Goal: Check status: Check status

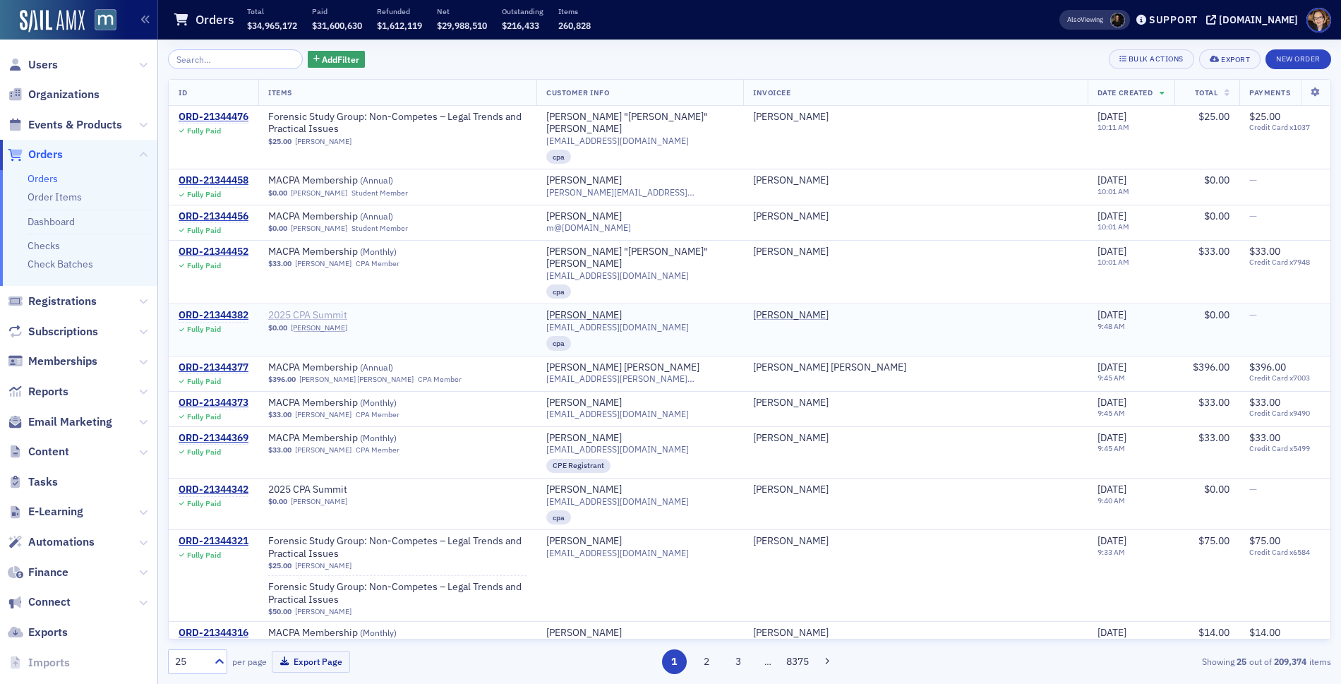
click at [340, 309] on span "2025 CPA Summit" at bounding box center [357, 315] width 178 height 13
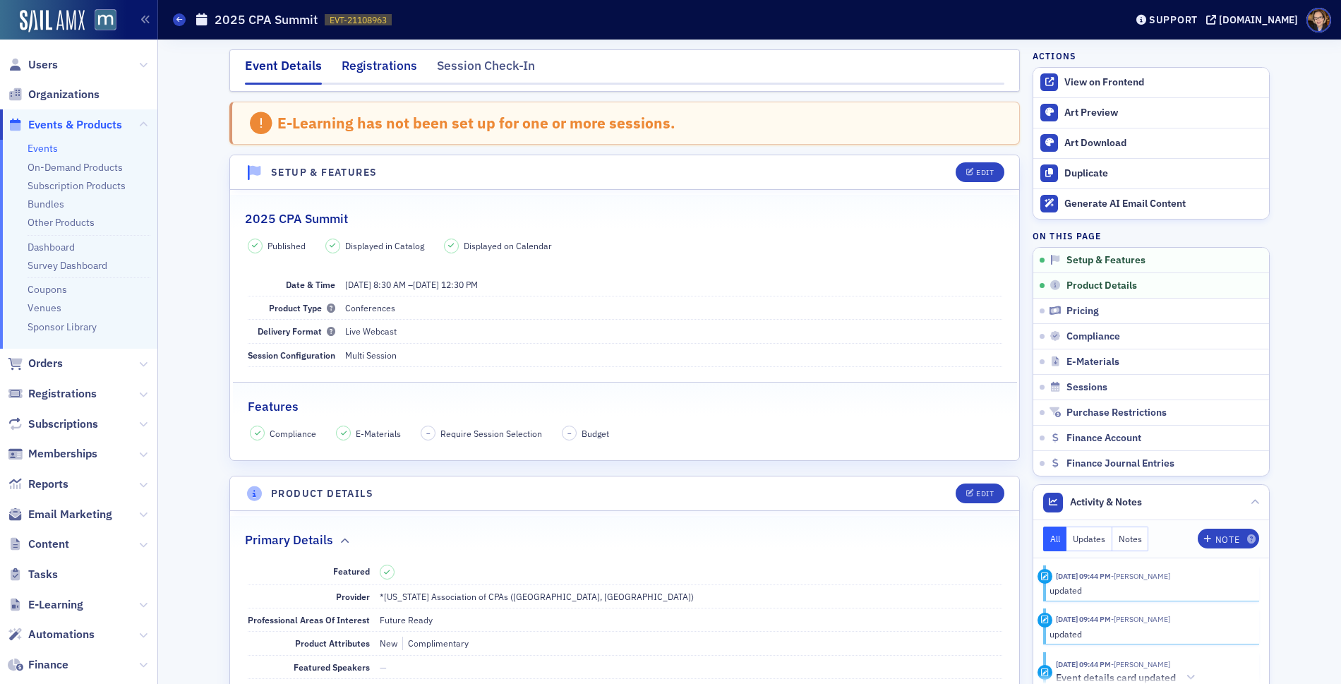
click at [383, 64] on div "Registrations" at bounding box center [380, 69] width 76 height 26
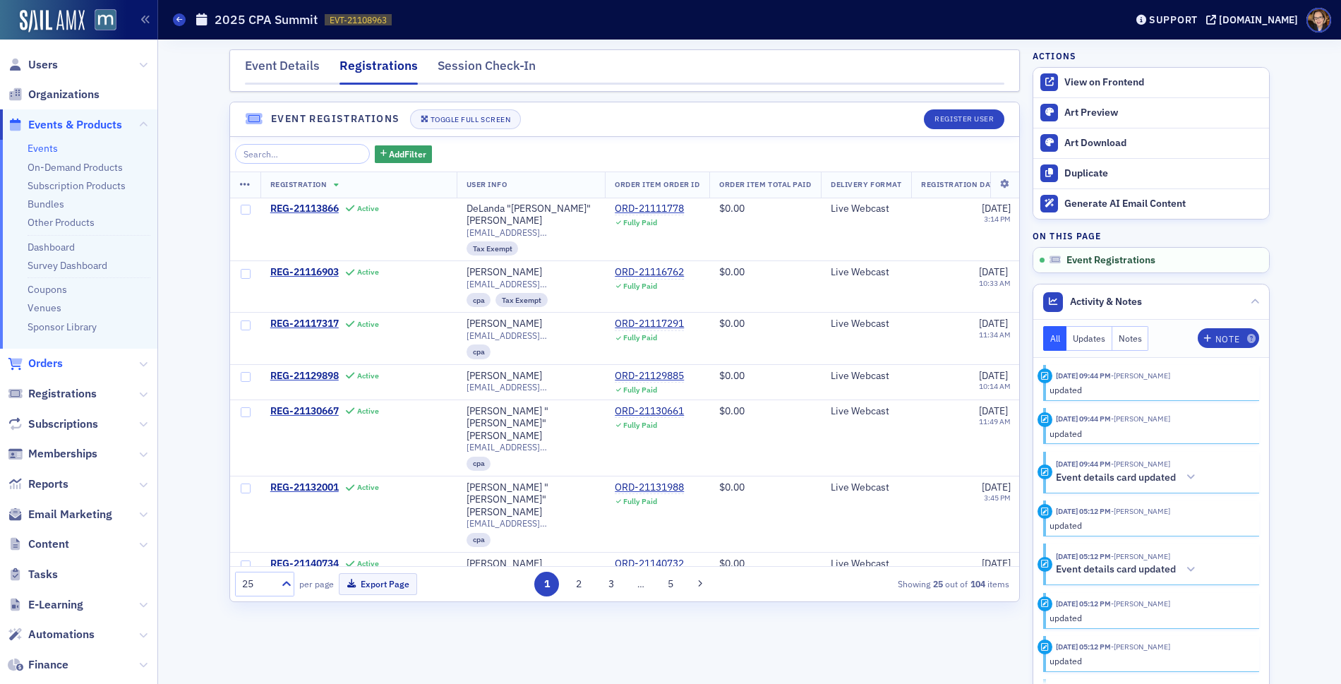
click at [40, 356] on span "Orders" at bounding box center [45, 364] width 35 height 16
